Goal: Task Accomplishment & Management: Complete application form

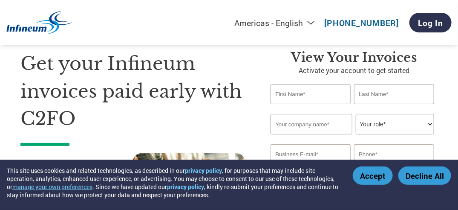
scroll to position [43, 0]
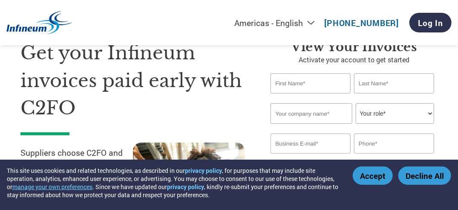
click at [301, 90] on input "text" at bounding box center [311, 83] width 80 height 20
type input "e"
type input "[PERSON_NAME]"
click at [377, 87] on input "text" at bounding box center [394, 83] width 80 height 20
type input "[PERSON_NAME]"
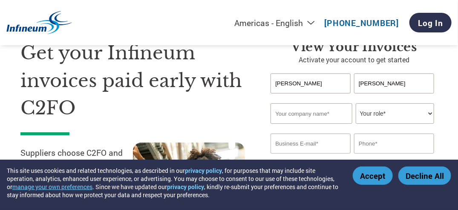
click at [302, 116] on input "text" at bounding box center [311, 113] width 81 height 20
type input "Innomotics Pte Ltd"
click at [372, 116] on select "Your role* CFO Controller Credit Manager Finance Director Treasurer CEO Preside…" at bounding box center [395, 113] width 79 height 20
select select "ACCOUNTING"
click at [356, 103] on select "Your role* CFO Controller Credit Manager Finance Director Treasurer CEO Preside…" at bounding box center [395, 113] width 79 height 20
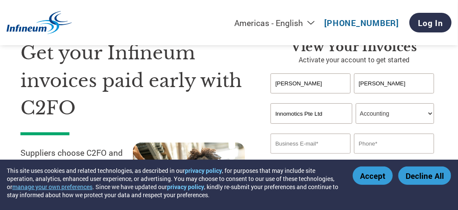
click at [323, 142] on input "email" at bounding box center [311, 143] width 80 height 20
type input "[DOMAIN_NAME][EMAIL_ADDRESS][DOMAIN_NAME]"
click at [375, 145] on input "text" at bounding box center [394, 143] width 80 height 20
click at [375, 180] on button "Accept" at bounding box center [373, 175] width 40 height 18
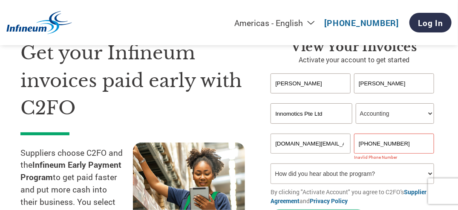
drag, startPoint x: 397, startPoint y: 143, endPoint x: 338, endPoint y: 148, distance: 59.9
click at [338, 148] on div "[DOMAIN_NAME][EMAIL_ADDRESS][DOMAIN_NAME] [PHONE_NUMBER]" at bounding box center [354, 143] width 167 height 20
type input "91064083"
click at [342, 174] on select "How did you hear about the program? Received a letter Email Social Media Online…" at bounding box center [353, 173] width 164 height 20
select select "Other"
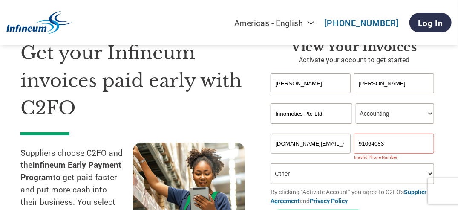
click at [271, 164] on select "How did you hear about the program? Received a letter Email Social Media Online…" at bounding box center [353, 173] width 164 height 20
click at [378, 142] on input "91064083" at bounding box center [394, 143] width 80 height 20
click at [380, 175] on select "How did you hear about the program? Received a letter Email Social Media Online…" at bounding box center [353, 173] width 164 height 20
click at [271, 164] on select "How did you hear about the program? Received a letter Email Social Media Online…" at bounding box center [353, 173] width 164 height 20
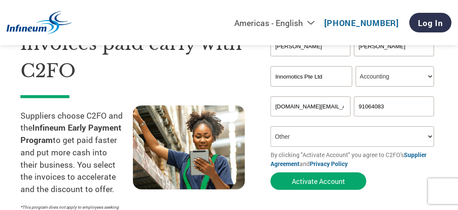
scroll to position [171, 0]
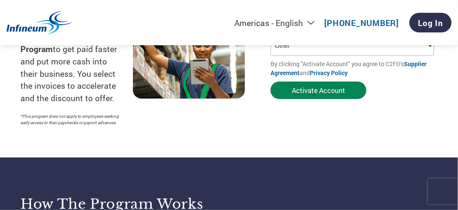
click at [329, 96] on button "Activate Account" at bounding box center [319, 89] width 96 height 17
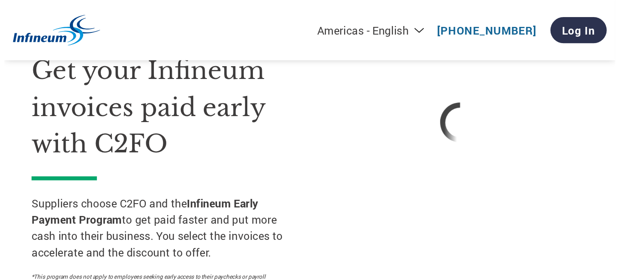
scroll to position [0, 0]
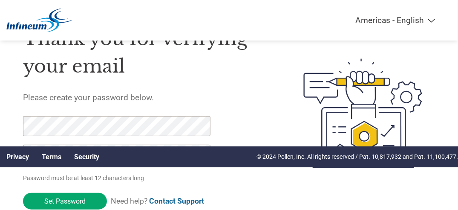
scroll to position [68, 0]
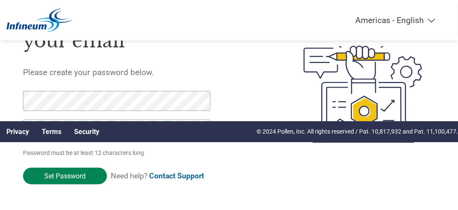
click at [68, 175] on input "Set Password" at bounding box center [65, 176] width 84 height 17
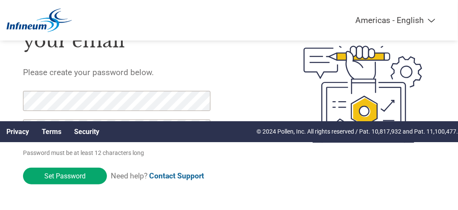
click at [114, 150] on p "Password must be at least 12 characters long" at bounding box center [117, 152] width 188 height 9
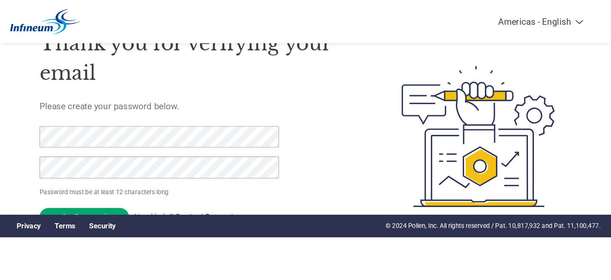
scroll to position [23, 0]
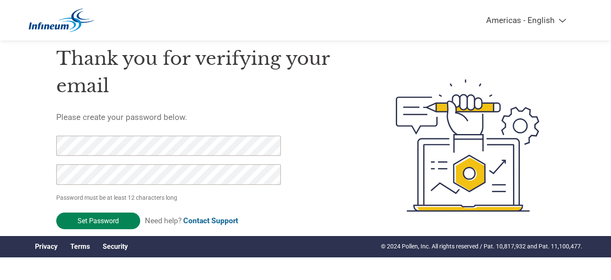
click at [105, 209] on input "Set Password" at bounding box center [98, 220] width 84 height 17
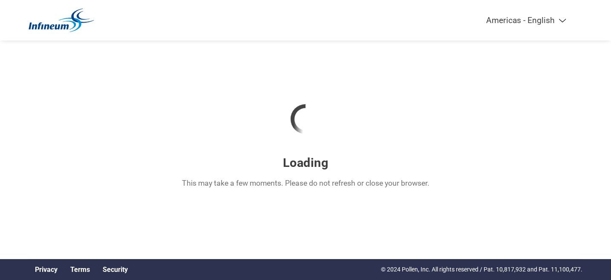
scroll to position [0, 0]
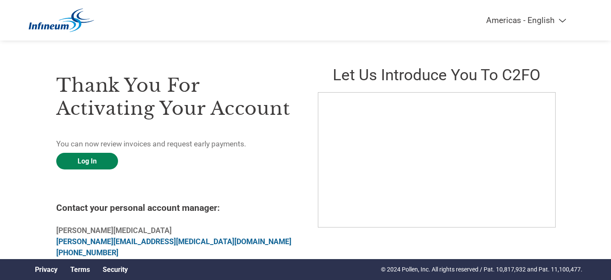
click at [97, 163] on link "Log In" at bounding box center [87, 161] width 62 height 17
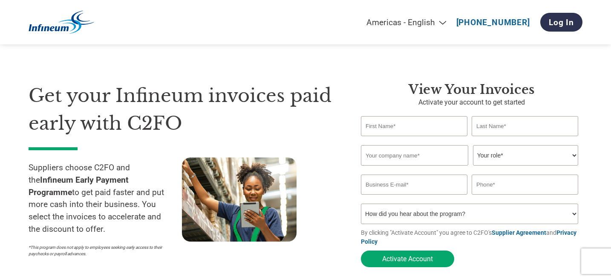
select select "en-[GEOGRAPHIC_DATA]"
type input "leejin.chuah@innomotics.com"
